Goal: Task Accomplishment & Management: Use online tool/utility

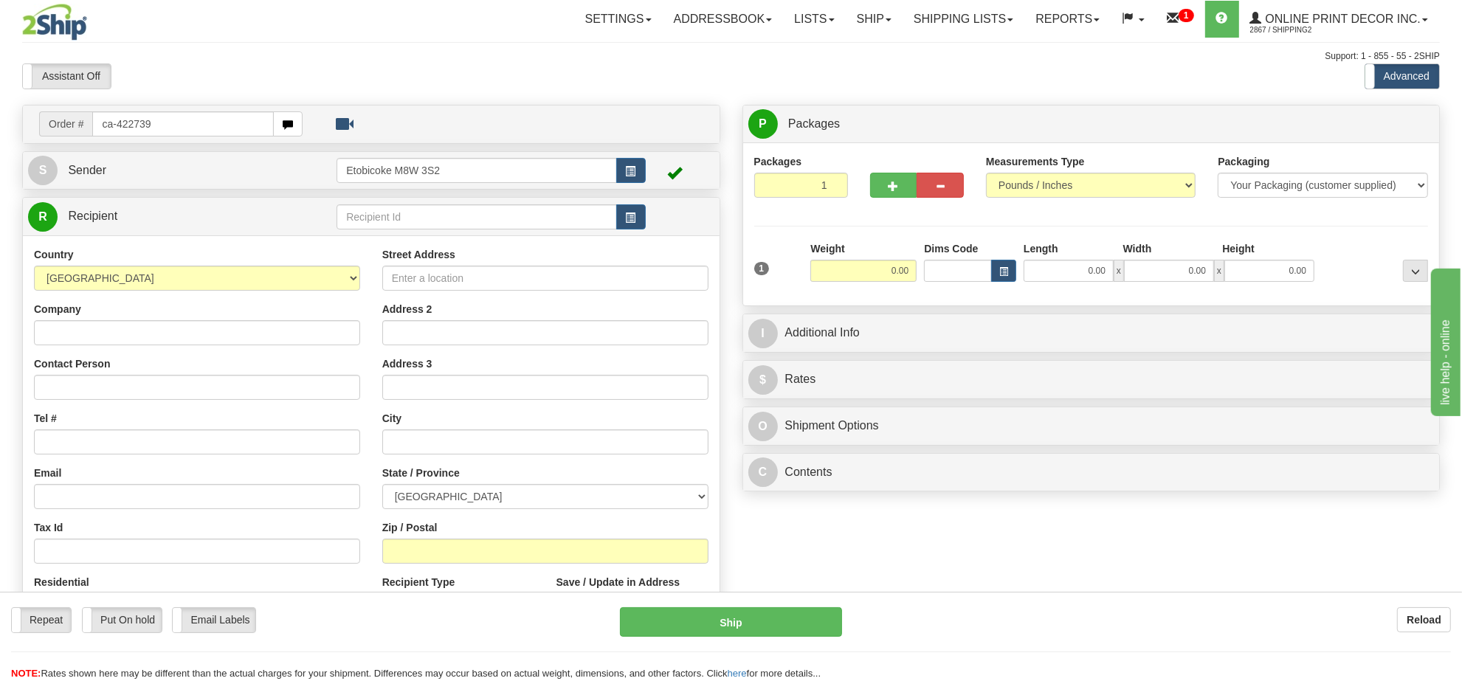
type input "ca-422739"
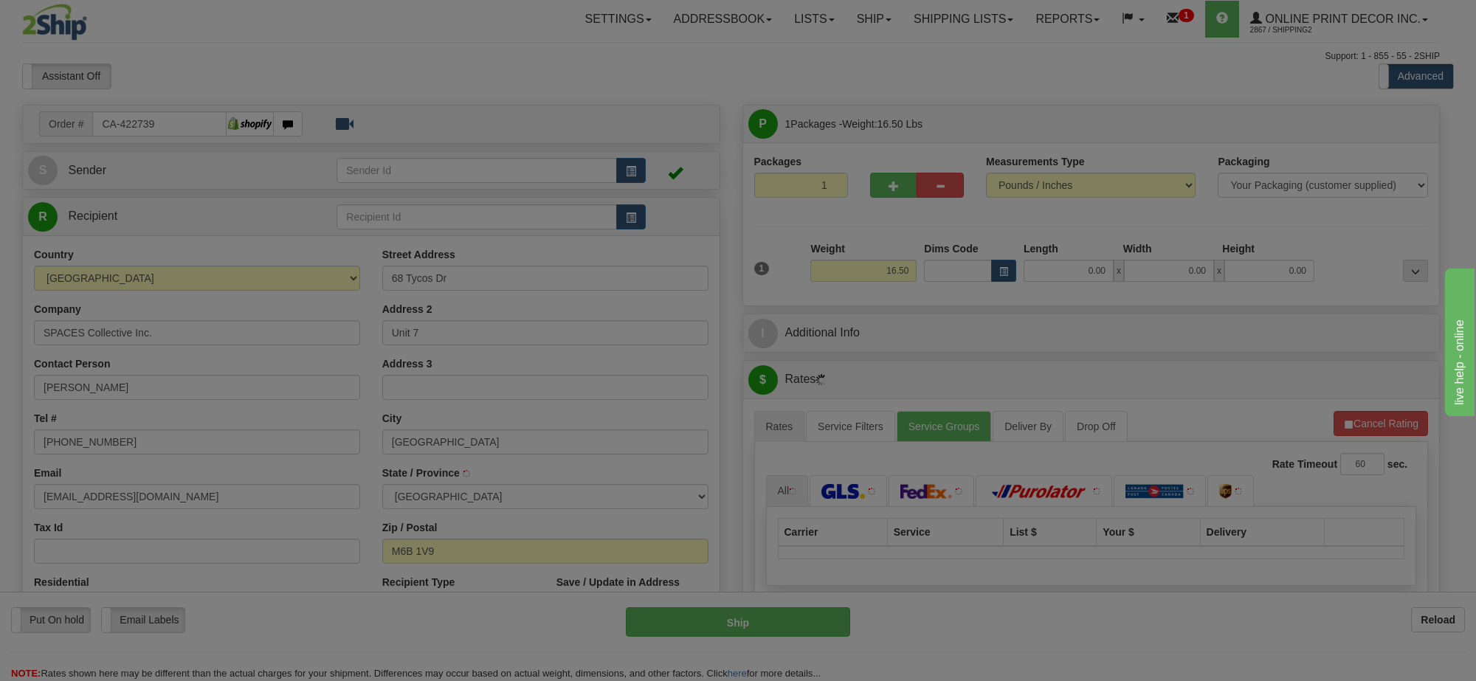
type input "NORTH YORK"
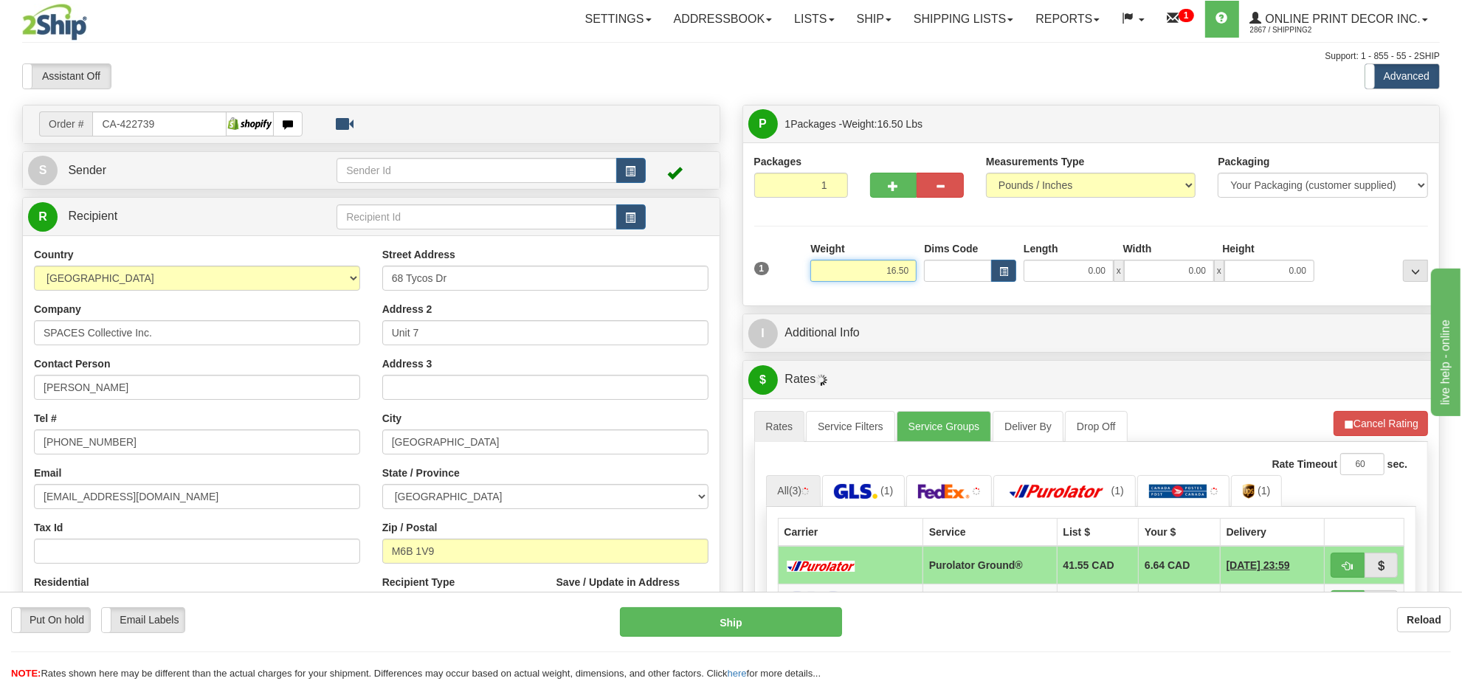
click at [908, 277] on input "16.50" at bounding box center [863, 271] width 106 height 22
type input "18.00"
click at [996, 274] on button "button" at bounding box center [1003, 271] width 25 height 22
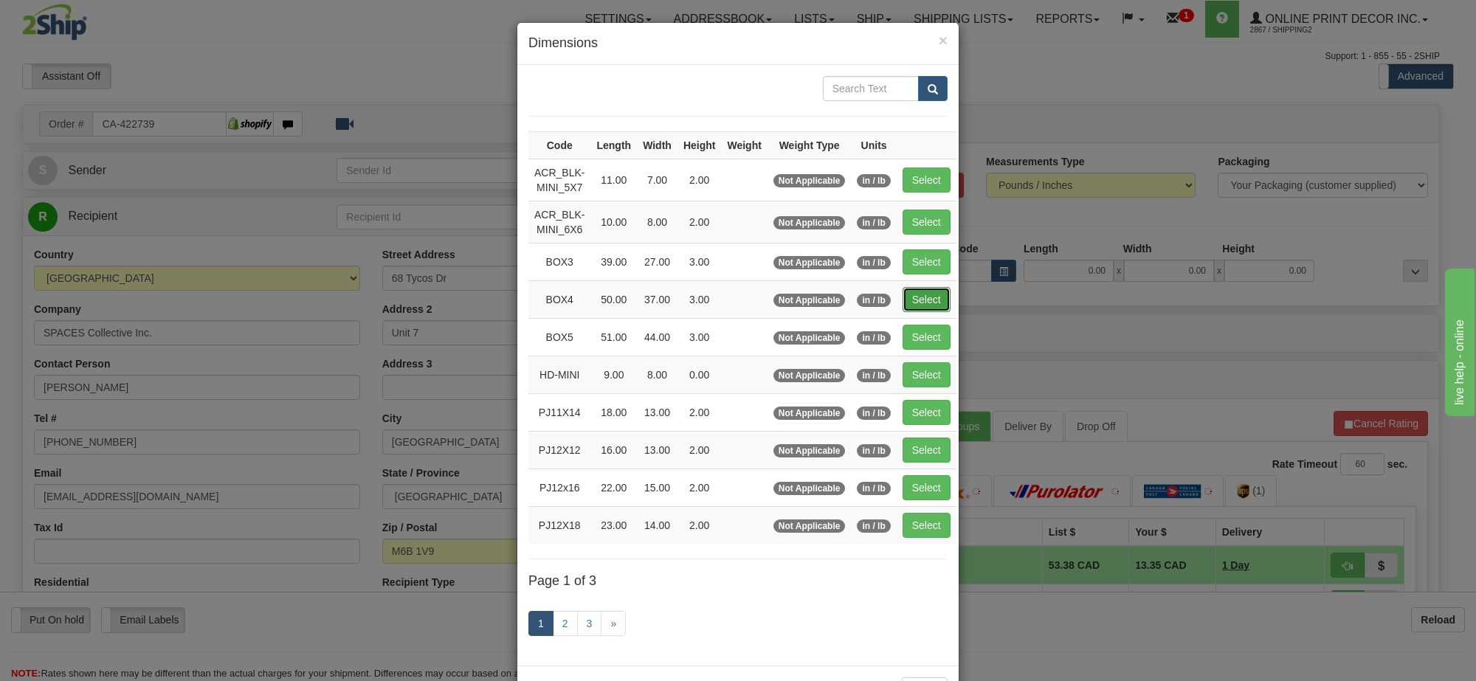
click at [919, 300] on button "Select" at bounding box center [926, 299] width 48 height 25
type input "BOX4"
type input "50.00"
type input "37.00"
type input "3.00"
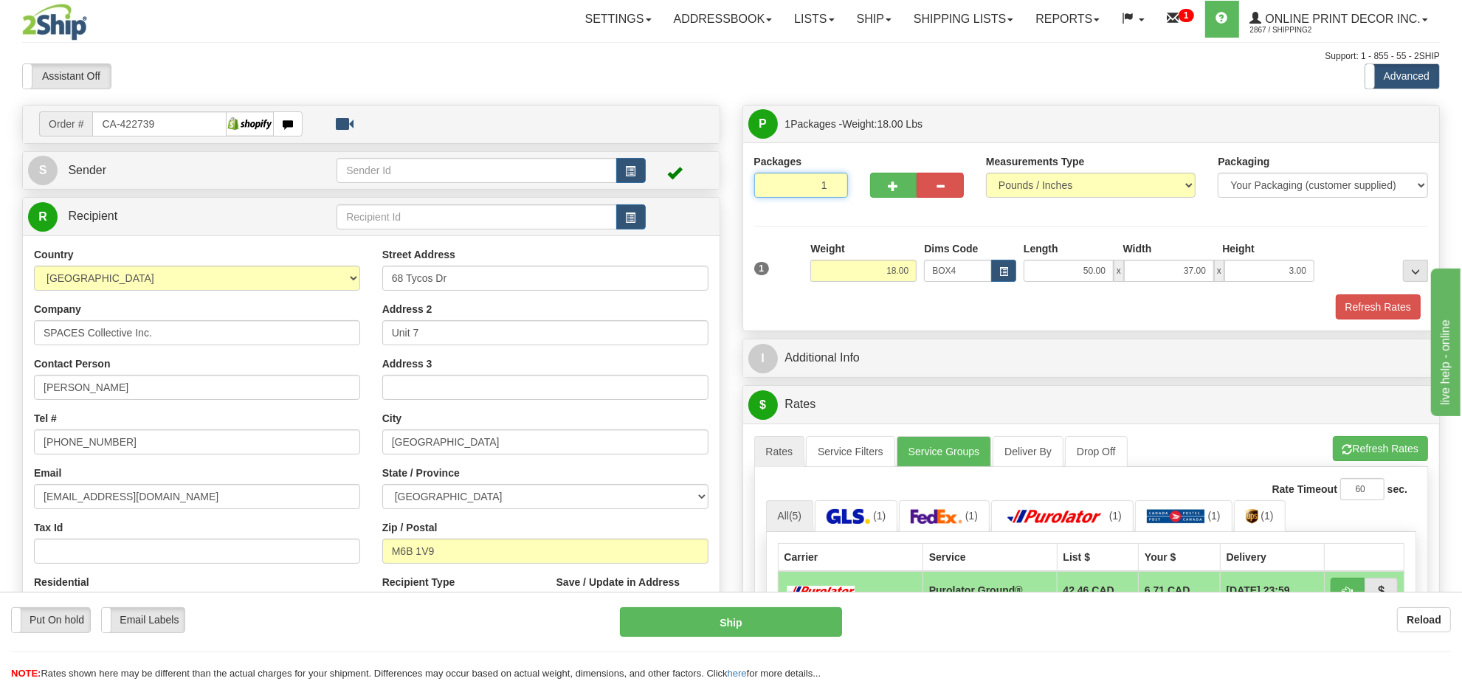
click at [804, 193] on input "1" at bounding box center [801, 185] width 94 height 25
type input "19"
radio input "true"
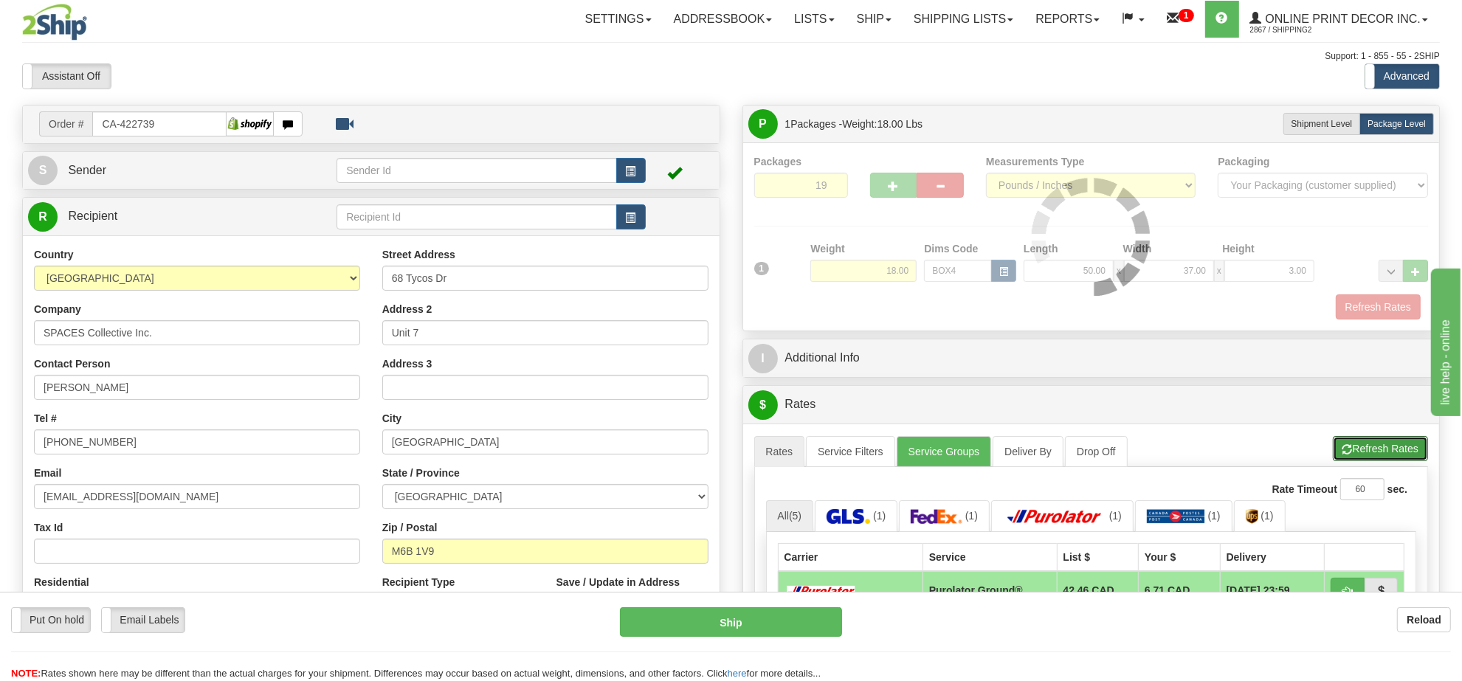
click at [1396, 459] on button "Refresh Rates" at bounding box center [1380, 448] width 95 height 25
